Goal: Task Accomplishment & Management: Manage account settings

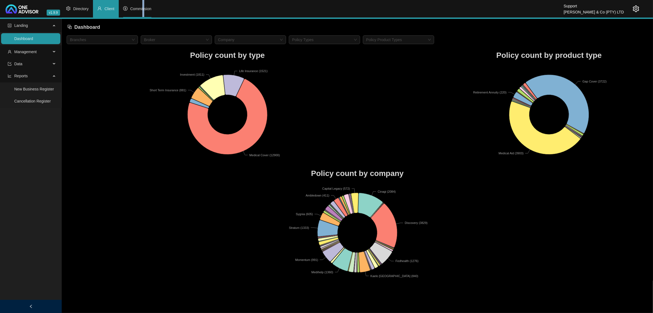
click at [143, 9] on span "Commission" at bounding box center [140, 9] width 21 height 4
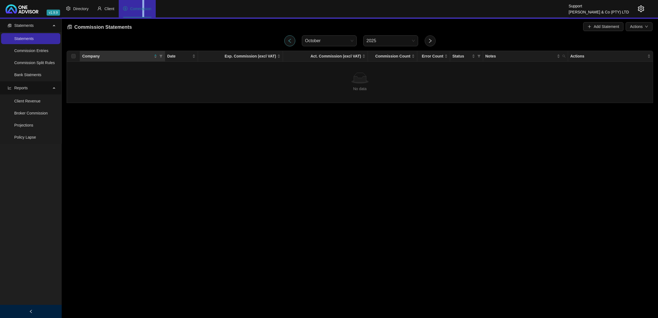
click at [294, 38] on button "button" at bounding box center [289, 40] width 11 height 11
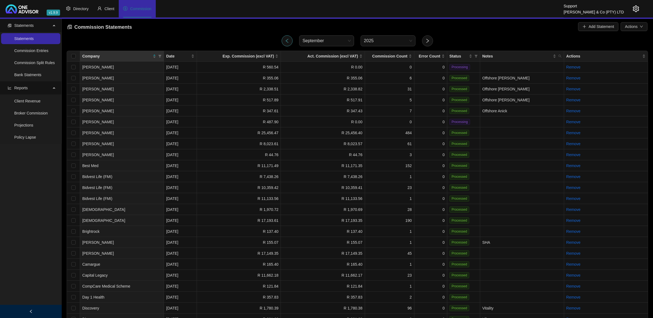
click at [294, 38] on div at bounding box center [287, 40] width 18 height 11
click at [286, 39] on icon "left" at bounding box center [287, 40] width 5 height 5
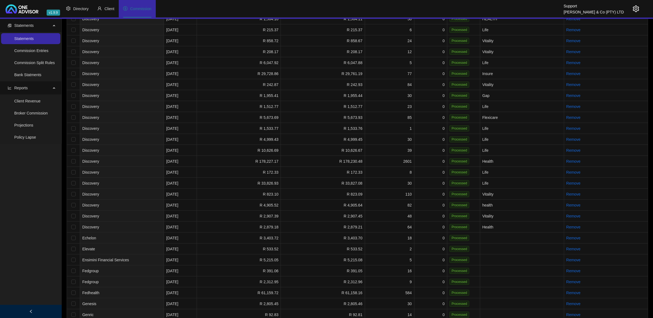
scroll to position [377, 0]
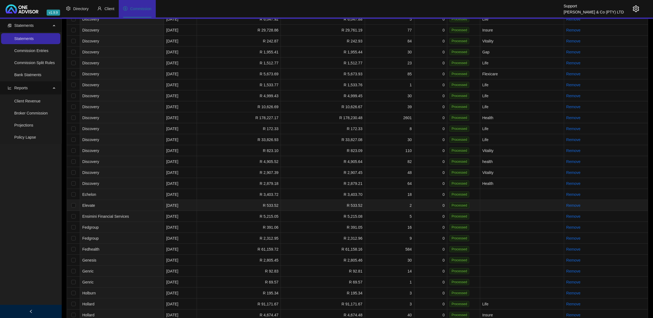
click at [135, 200] on td "Elevate" at bounding box center [122, 205] width 84 height 11
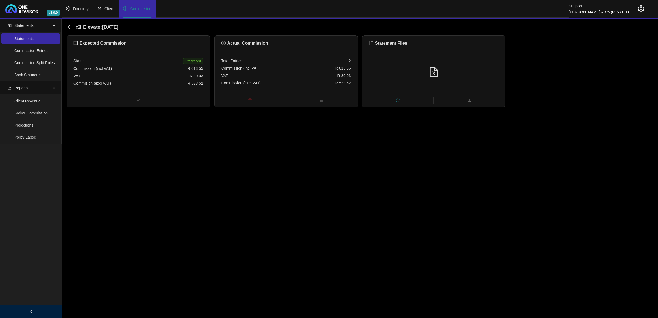
click at [383, 61] on div at bounding box center [434, 72] width 143 height 43
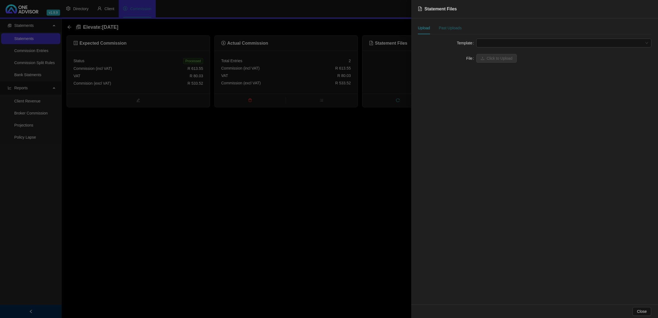
click at [452, 27] on div "Past Uploads" at bounding box center [450, 28] width 23 height 6
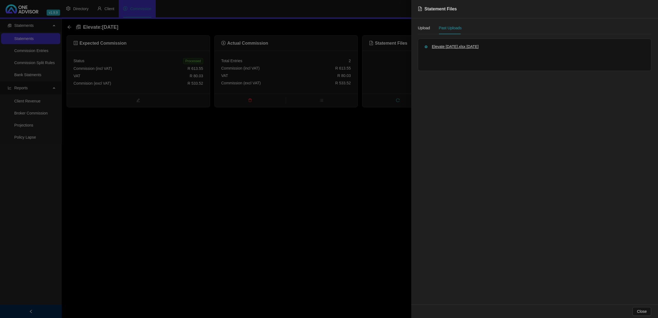
click at [466, 47] on span "Elevate [DATE].xlsx" at bounding box center [449, 46] width 34 height 4
click at [304, 182] on div at bounding box center [329, 159] width 658 height 318
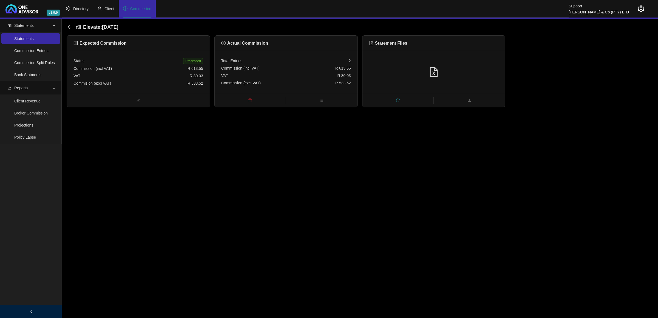
click at [642, 4] on div at bounding box center [636, 9] width 15 height 18
click at [639, 6] on icon "setting" at bounding box center [641, 8] width 7 height 7
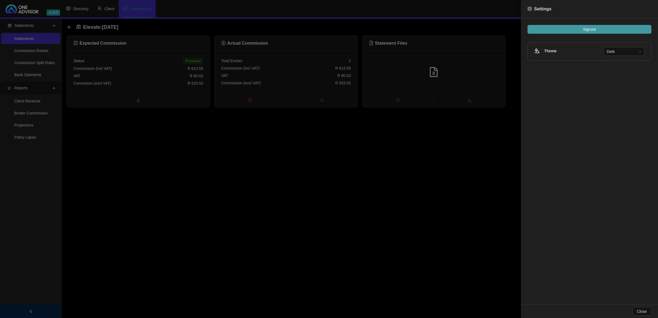
click at [624, 28] on button "Signout" at bounding box center [590, 29] width 124 height 9
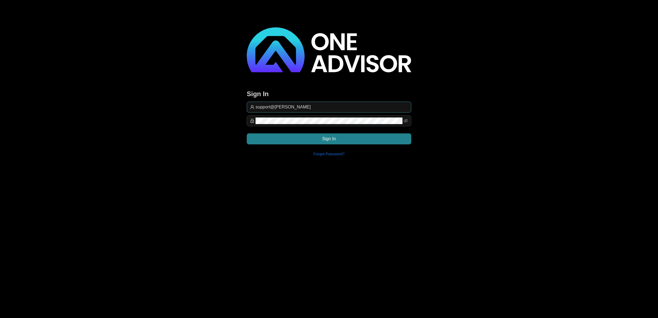
click at [331, 109] on input "support@[PERSON_NAME]" at bounding box center [332, 107] width 153 height 7
type input "[EMAIL_ADDRESS][DOMAIN_NAME]"
drag, startPoint x: 379, startPoint y: 138, endPoint x: 434, endPoint y: 123, distance: 56.6
click at [379, 138] on button "Sign In" at bounding box center [329, 139] width 165 height 11
